Goal: Task Accomplishment & Management: Manage account settings

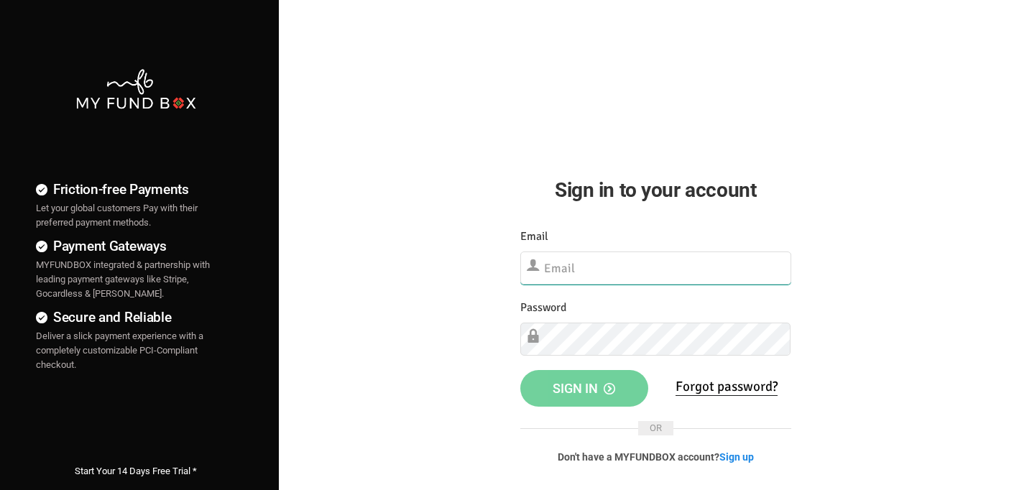
click at [585, 273] on input "text" at bounding box center [655, 267] width 271 height 33
type input "[EMAIL_ADDRESS][DOMAIN_NAME]"
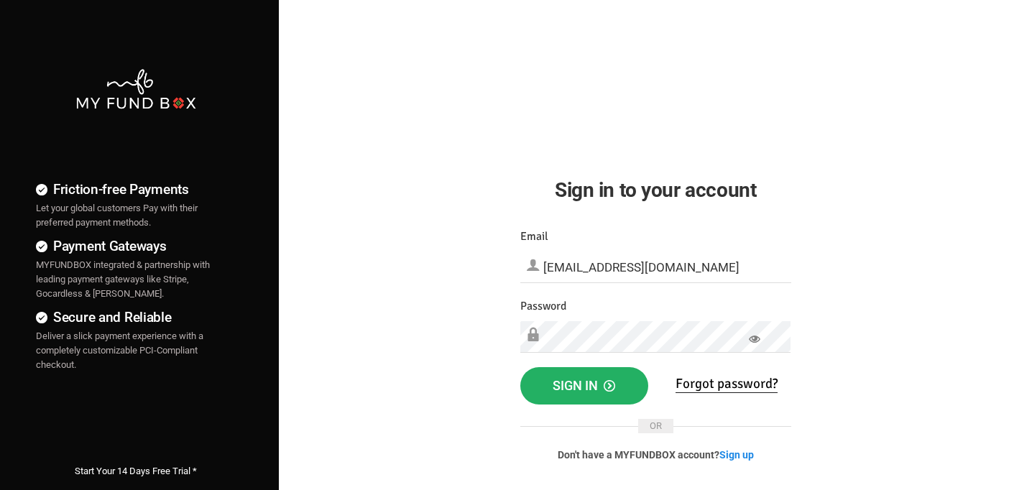
click at [602, 393] on button "Sign in" at bounding box center [584, 385] width 128 height 37
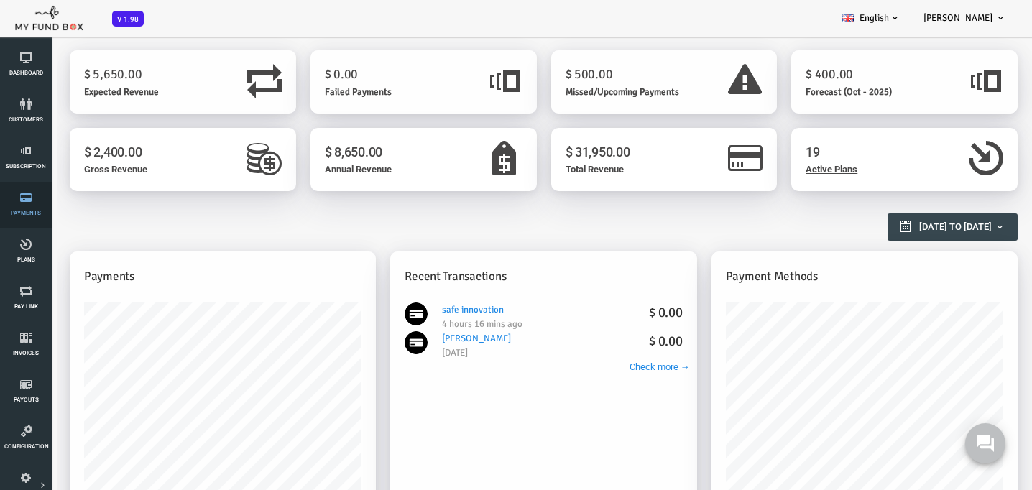
click at [26, 203] on icon at bounding box center [25, 197] width 43 height 11
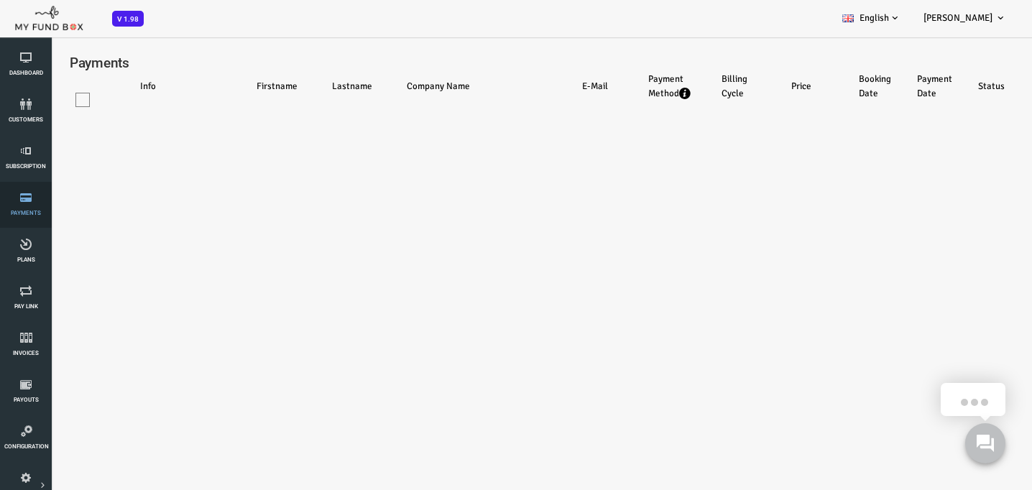
select select "100"
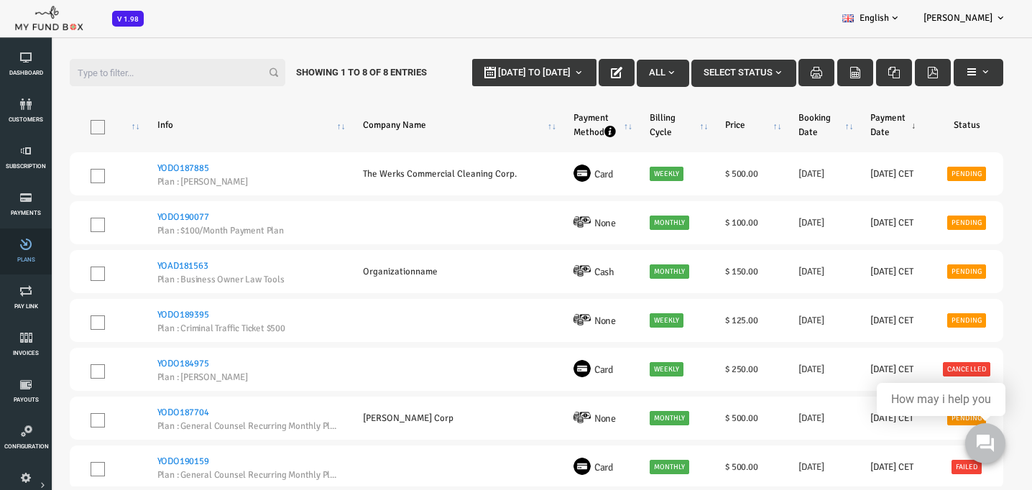
click at [0, 0] on span "Plans" at bounding box center [0, 0] width 0 height 0
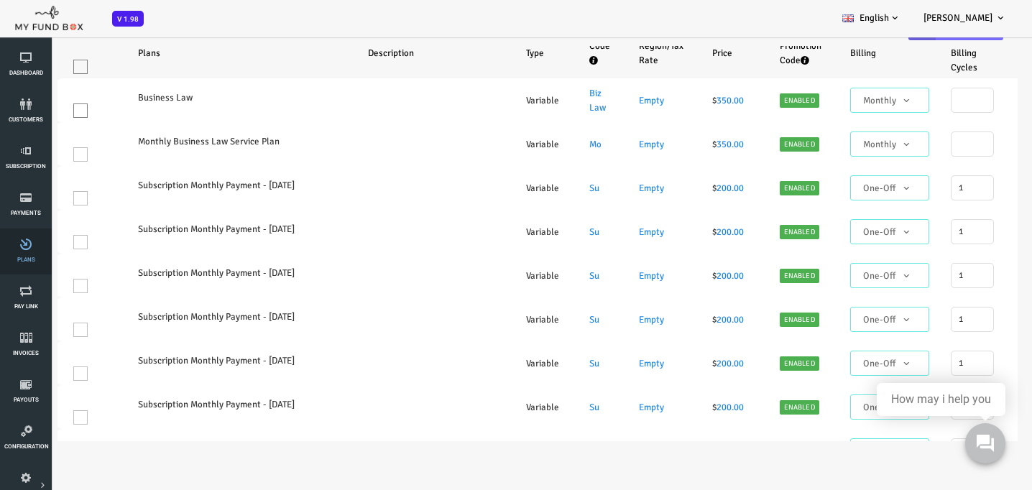
select select "100"
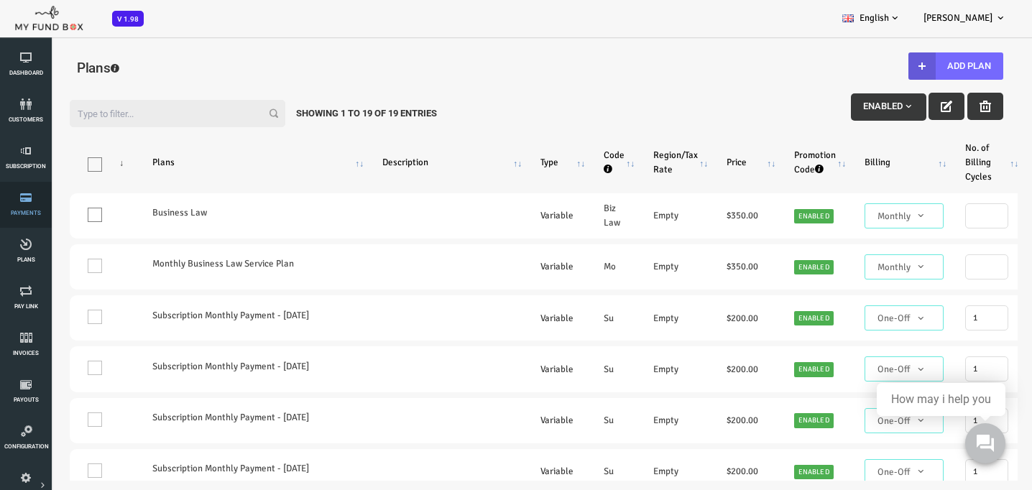
click at [28, 203] on link "Payments" at bounding box center [25, 205] width 43 height 46
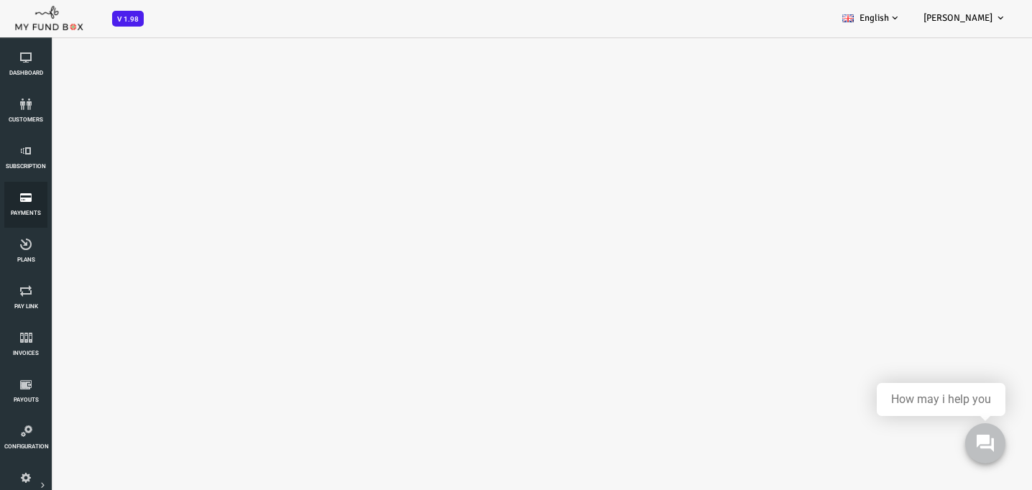
select select "100"
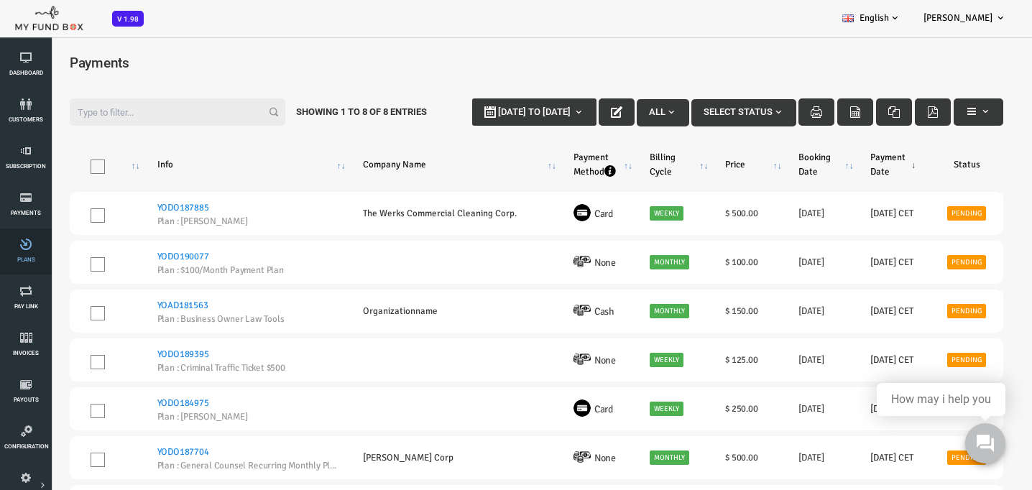
click at [25, 250] on link "Plans" at bounding box center [25, 251] width 43 height 46
click at [0, 0] on span "Invoices" at bounding box center [0, 0] width 0 height 0
